Goal: Check status: Check status

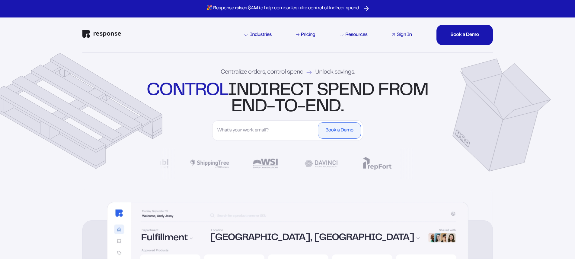
click at [395, 35] on link "Sign In" at bounding box center [402, 34] width 22 height 7
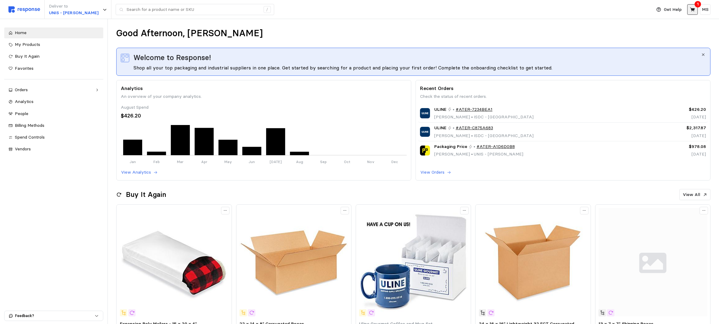
click at [690, 11] on icon at bounding box center [692, 9] width 5 height 5
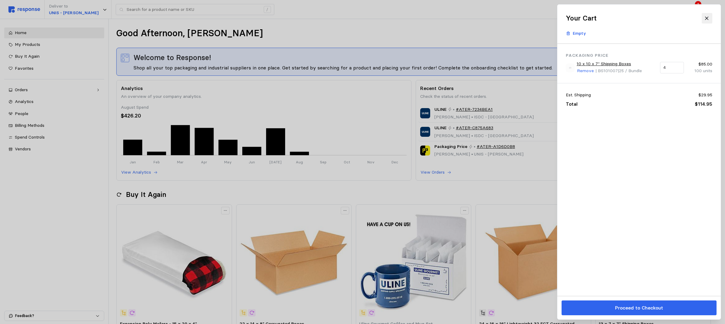
click at [707, 19] on icon at bounding box center [706, 18] width 5 height 5
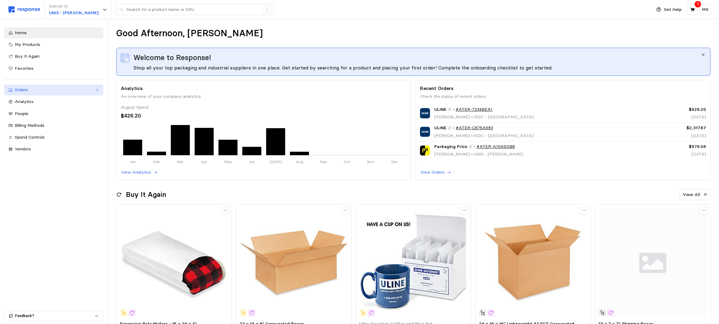
click at [90, 91] on div "Orders" at bounding box center [54, 90] width 78 height 7
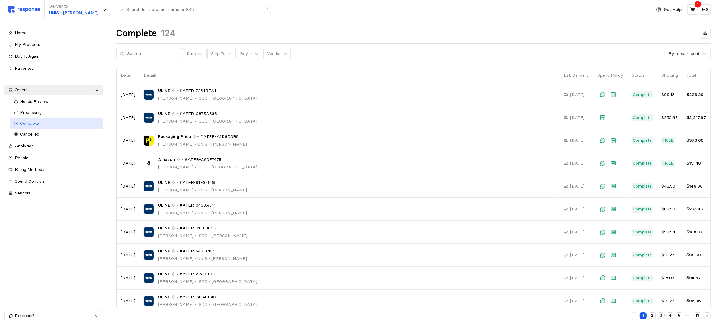
click at [49, 126] on div "Complete" at bounding box center [59, 123] width 79 height 7
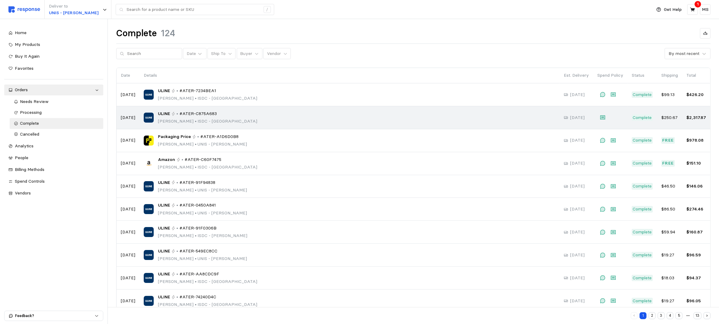
click at [245, 114] on div "ULINE • #ATER-C875A683 Milos Stokic • ISDC - Harrisburg" at bounding box center [349, 117] width 411 height 14
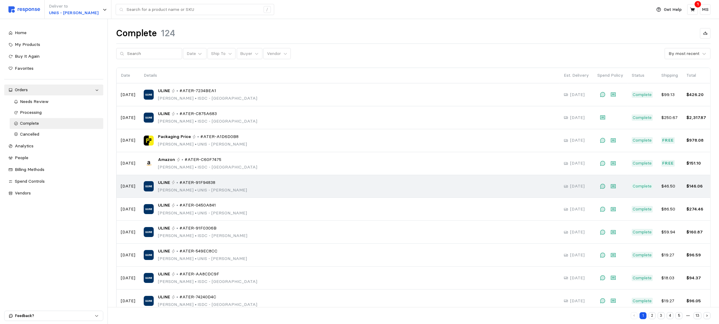
click at [245, 183] on div "ULINE • #ATER-91F94838 Ashlyn Talbot • UNIS - Greenwood" at bounding box center [349, 186] width 411 height 14
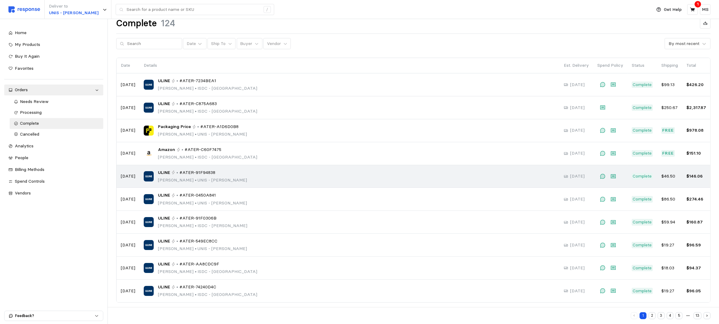
scroll to position [14, 0]
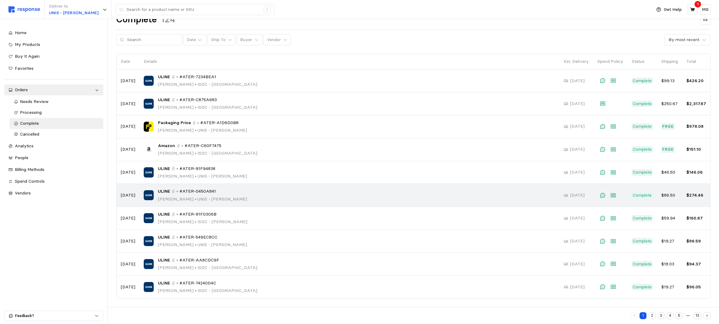
click at [308, 193] on div "ULINE • #ATER-0450A841 Ashlyn Talbot • UNIS - Greenwood" at bounding box center [349, 195] width 411 height 14
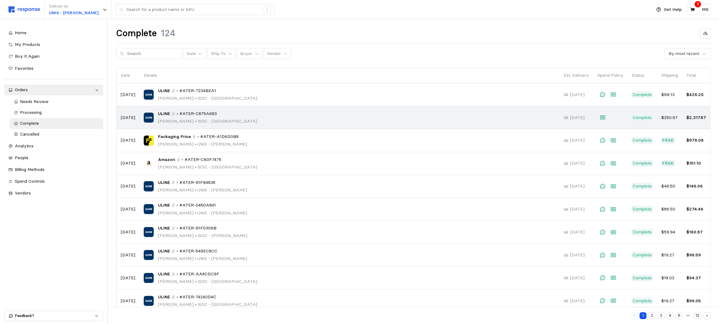
click at [262, 115] on div "ULINE • #ATER-C875A683 Milos Stokic • ISDC - Harrisburg" at bounding box center [349, 117] width 411 height 14
